Goal: Task Accomplishment & Management: Manage account settings

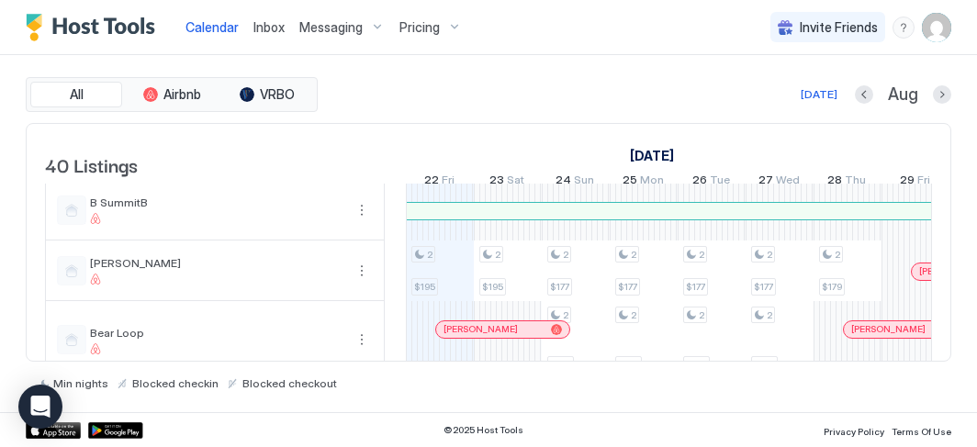
scroll to position [500, 0]
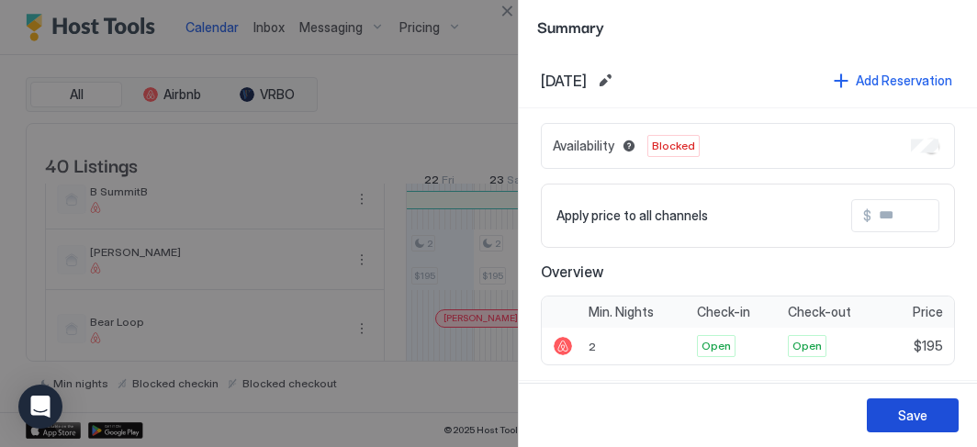
click at [908, 416] on div "Save" at bounding box center [912, 415] width 29 height 19
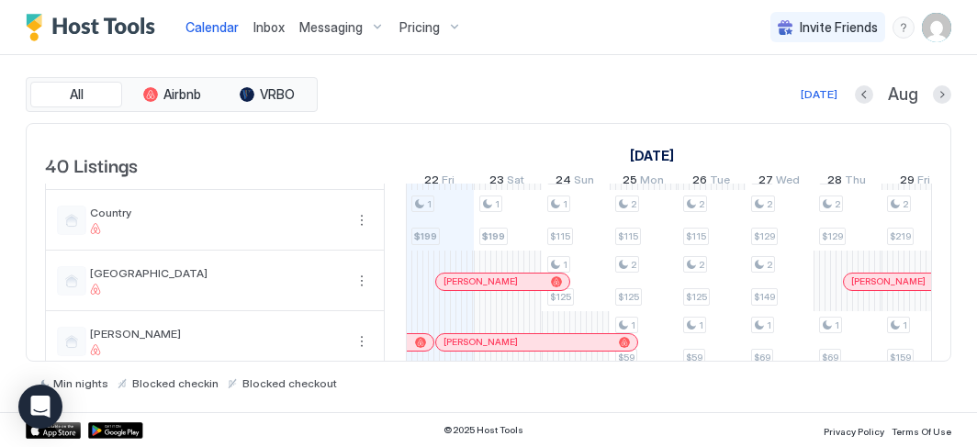
scroll to position [1102, 0]
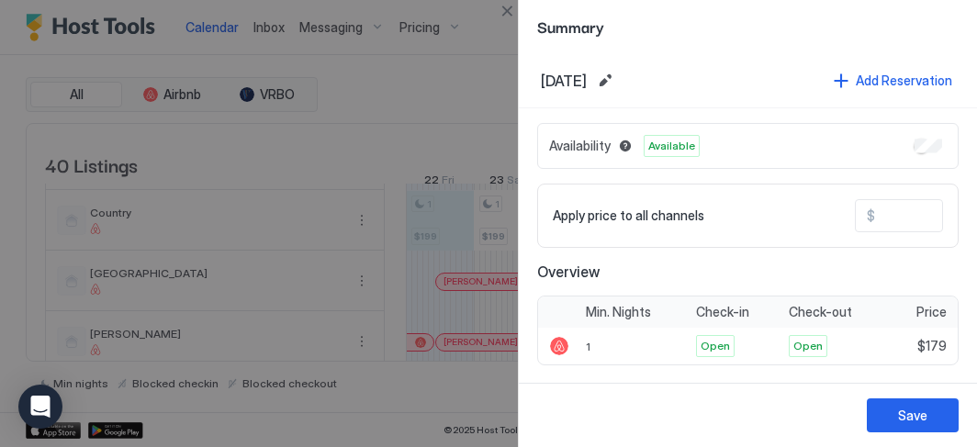
type input "***"
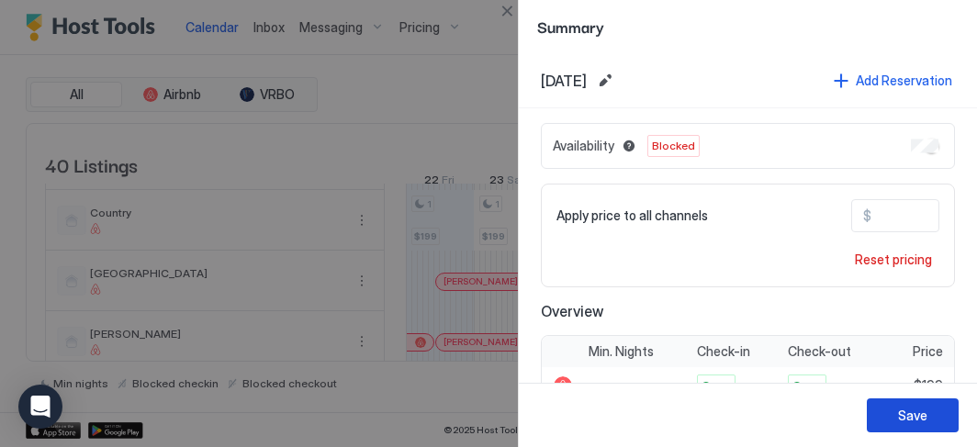
click at [907, 409] on div "Save" at bounding box center [912, 415] width 29 height 19
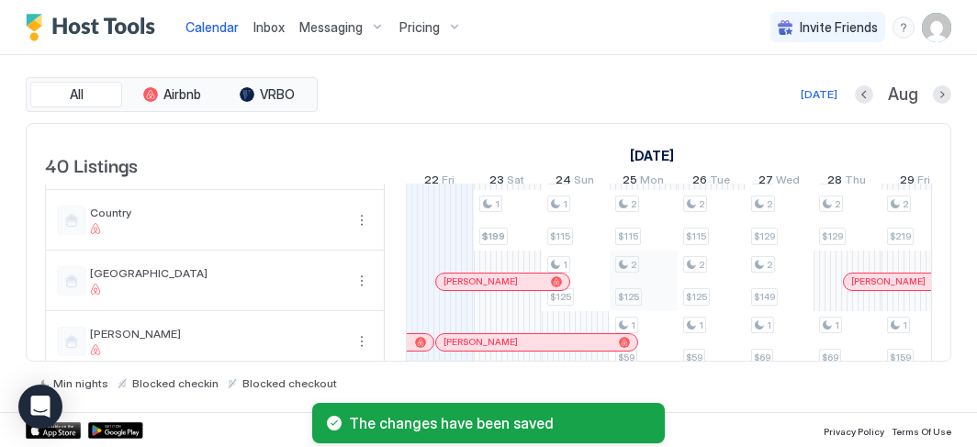
scroll to position [1261, 0]
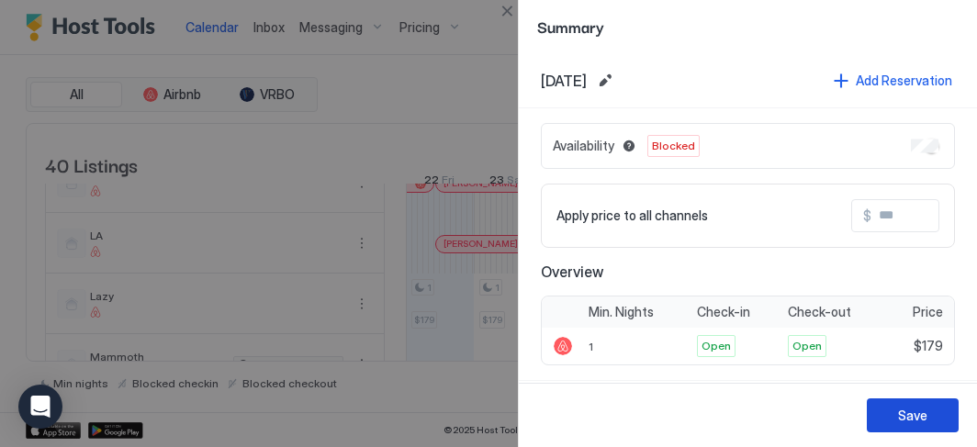
click at [904, 412] on div "Save" at bounding box center [912, 415] width 29 height 19
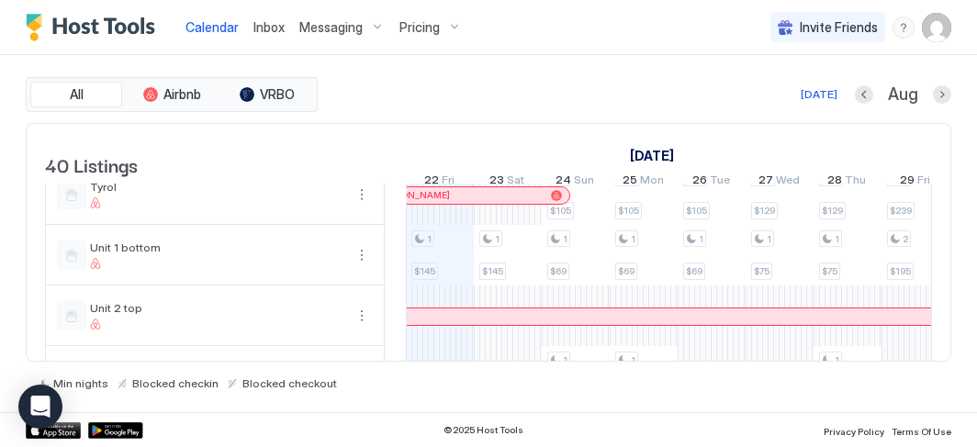
scroll to position [2100, 0]
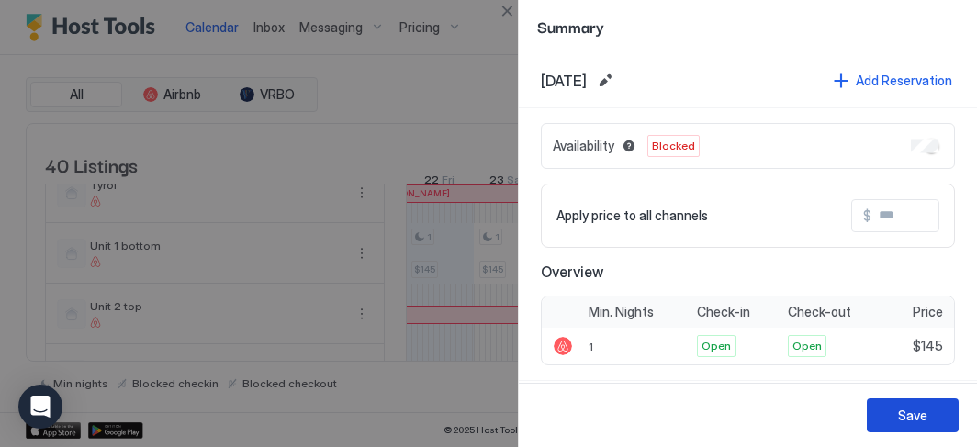
click at [912, 415] on div "Save" at bounding box center [912, 415] width 29 height 19
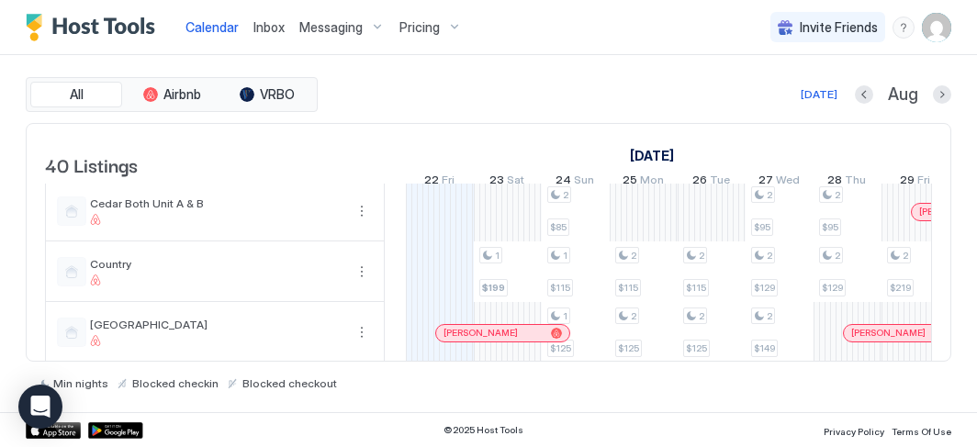
scroll to position [1057, 0]
